Goal: Task Accomplishment & Management: Manage account settings

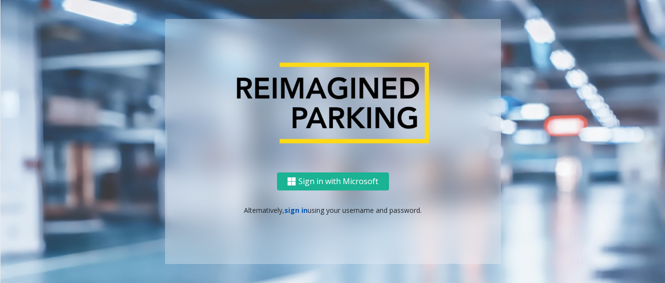
click at [298, 209] on link "sign in" at bounding box center [295, 209] width 23 height 9
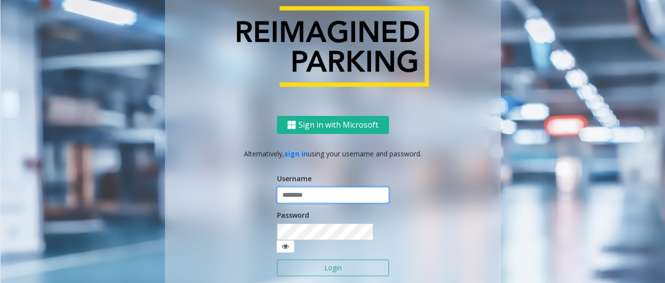
click at [299, 202] on input "text" at bounding box center [333, 195] width 112 height 17
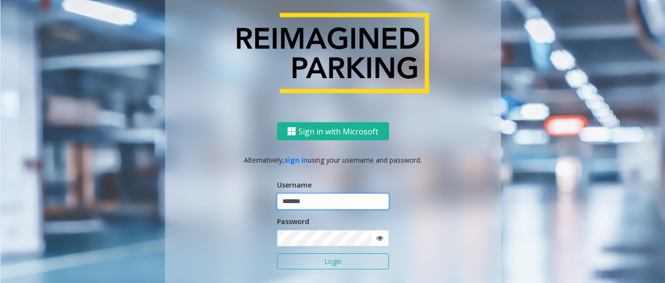
type input "*******"
click at [346, 262] on button "Login" at bounding box center [333, 261] width 112 height 17
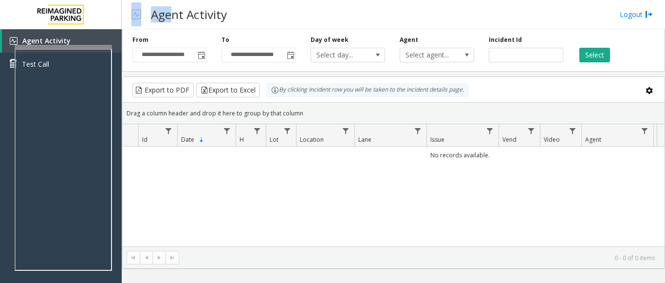
drag, startPoint x: 119, startPoint y: 10, endPoint x: 173, endPoint y: 18, distance: 54.2
click at [173, 18] on div "Agent Activity Logout" at bounding box center [393, 14] width 543 height 29
click at [245, 20] on div "Agent Activity Logout" at bounding box center [393, 14] width 543 height 29
